Goal: Task Accomplishment & Management: Manage account settings

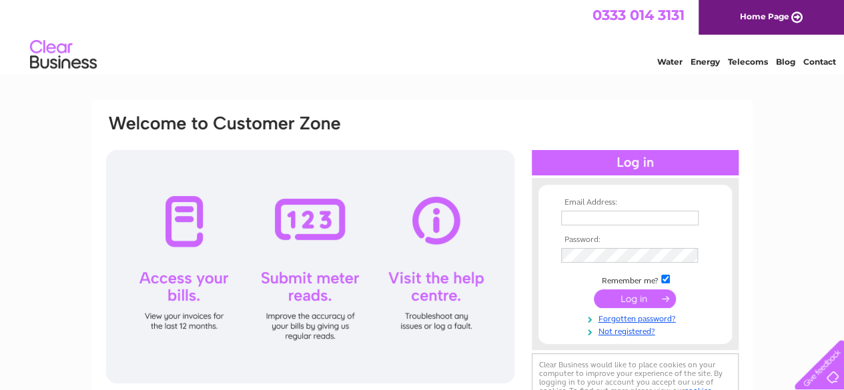
click at [628, 203] on th "Email Address:" at bounding box center [635, 202] width 155 height 9
click at [632, 210] on td at bounding box center [635, 218] width 155 height 21
click at [632, 220] on input "text" at bounding box center [630, 219] width 139 height 16
type input "[EMAIL_ADDRESS][DOMAIN_NAME]"
click at [608, 289] on td at bounding box center [635, 298] width 155 height 25
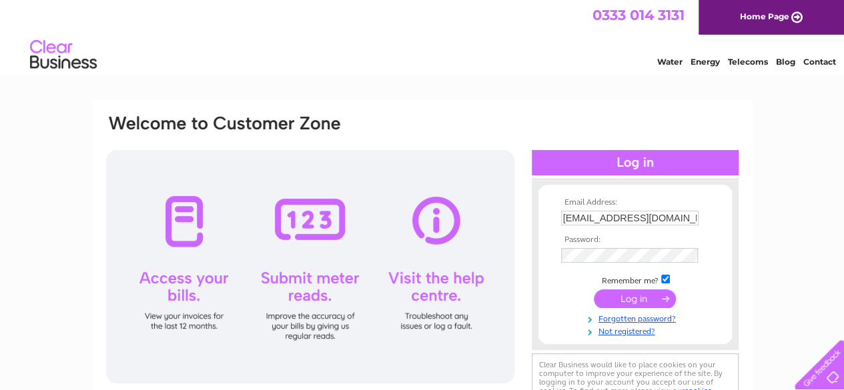
click at [611, 292] on input "submit" at bounding box center [635, 299] width 82 height 19
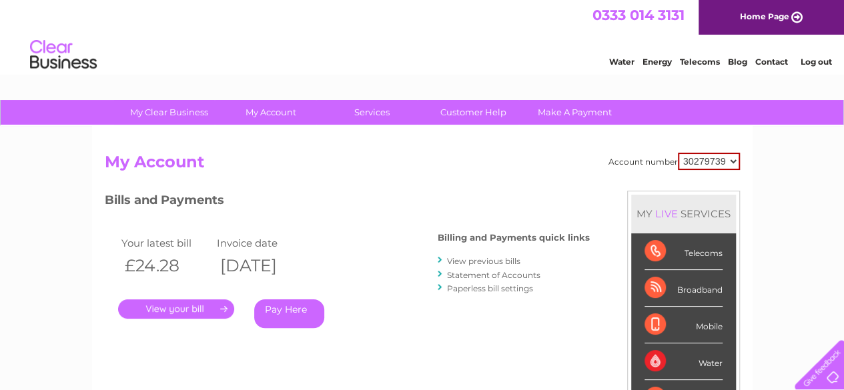
click at [729, 159] on select "30279739" at bounding box center [709, 161] width 62 height 17
click at [705, 162] on select "30279739" at bounding box center [709, 161] width 62 height 17
